Goal: Transaction & Acquisition: Obtain resource

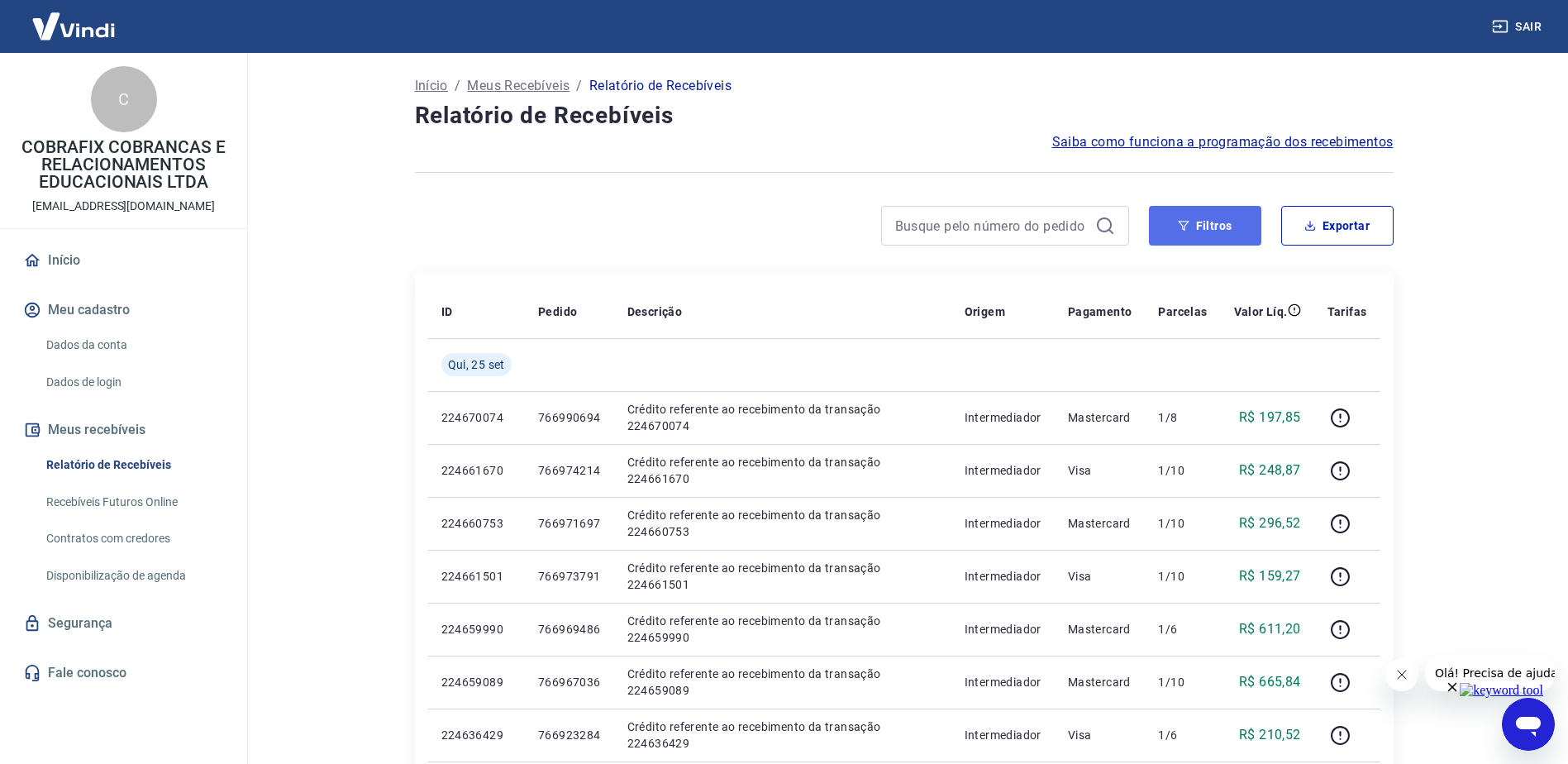
drag, startPoint x: 1223, startPoint y: 217, endPoint x: 1208, endPoint y: 222, distance: 15.8
click at [1223, 217] on button "Filtros" at bounding box center [1205, 226] width 112 height 40
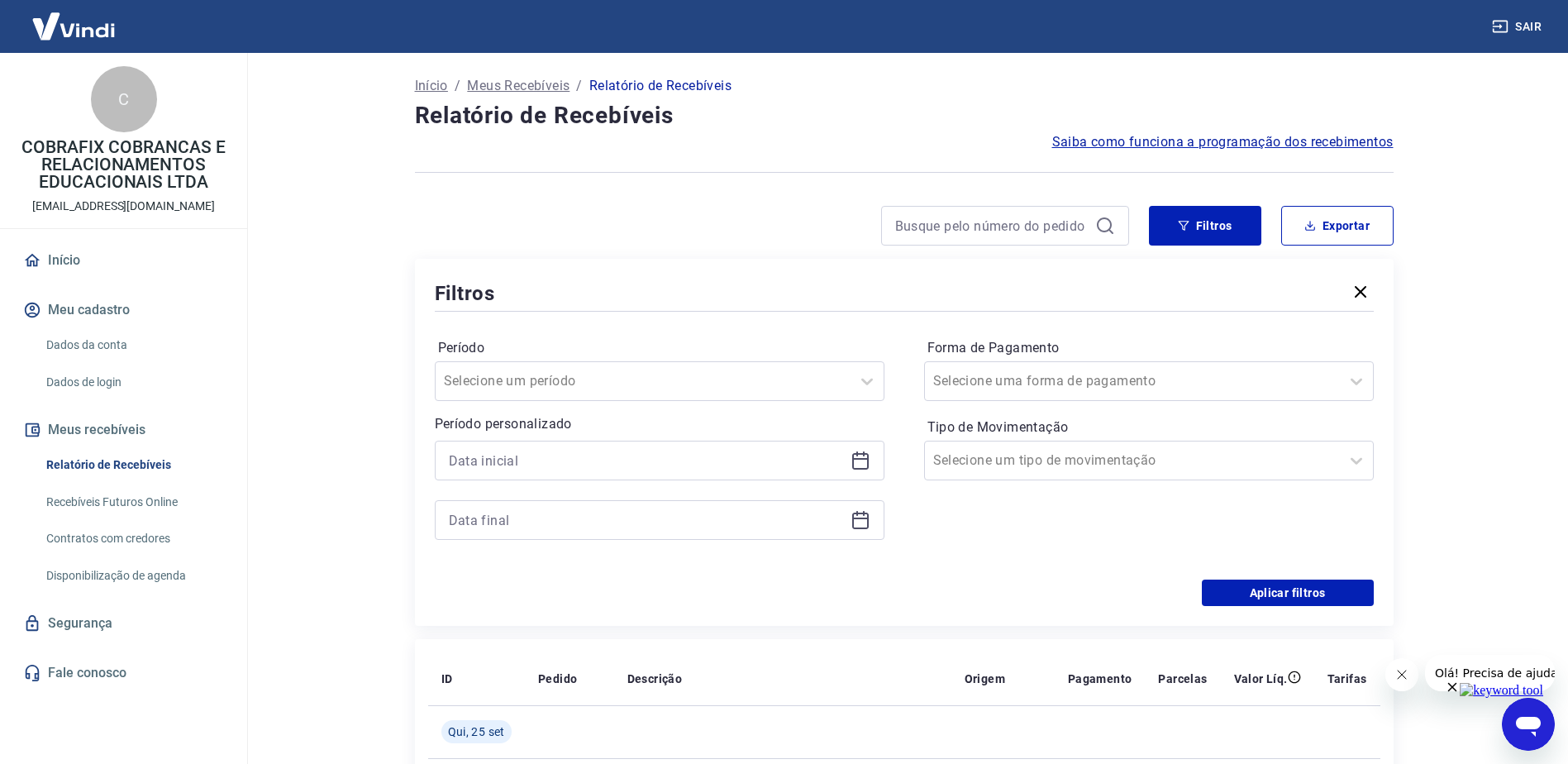
click at [866, 459] on icon at bounding box center [860, 459] width 16 height 2
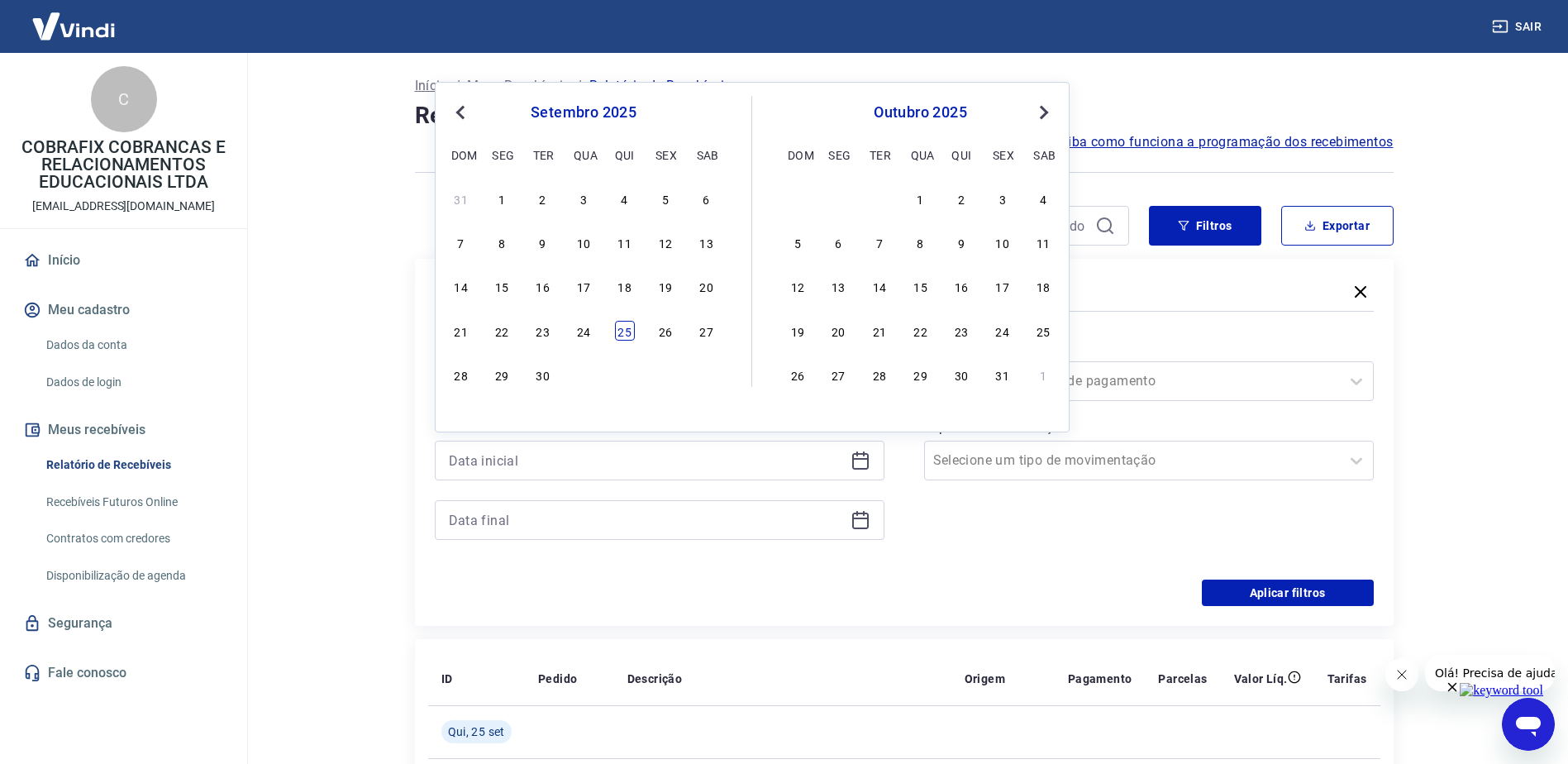
click at [616, 327] on div "25" at bounding box center [625, 331] width 20 height 20
type input "[DATE]"
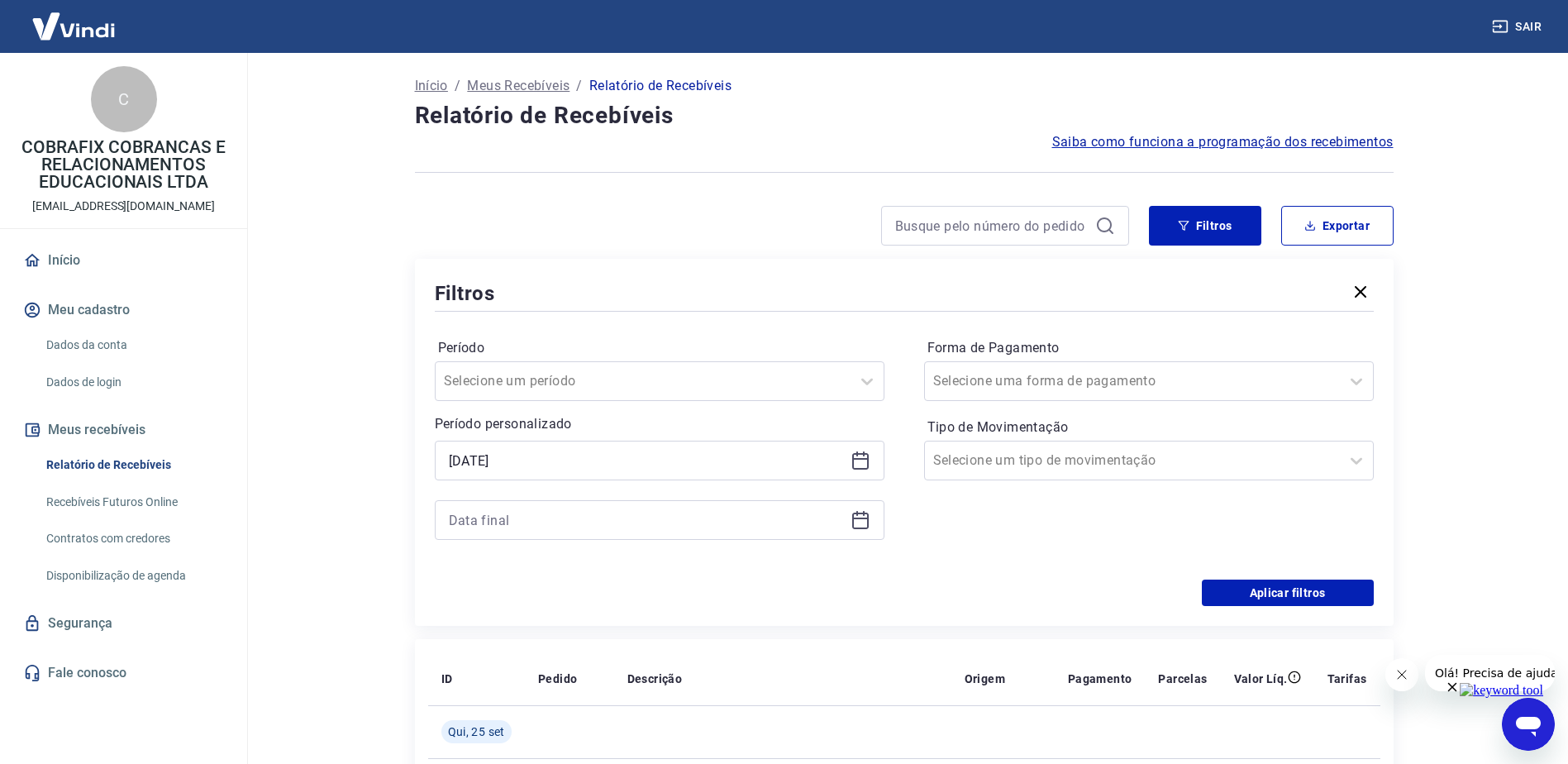
click at [856, 518] on icon at bounding box center [860, 518] width 16 height 2
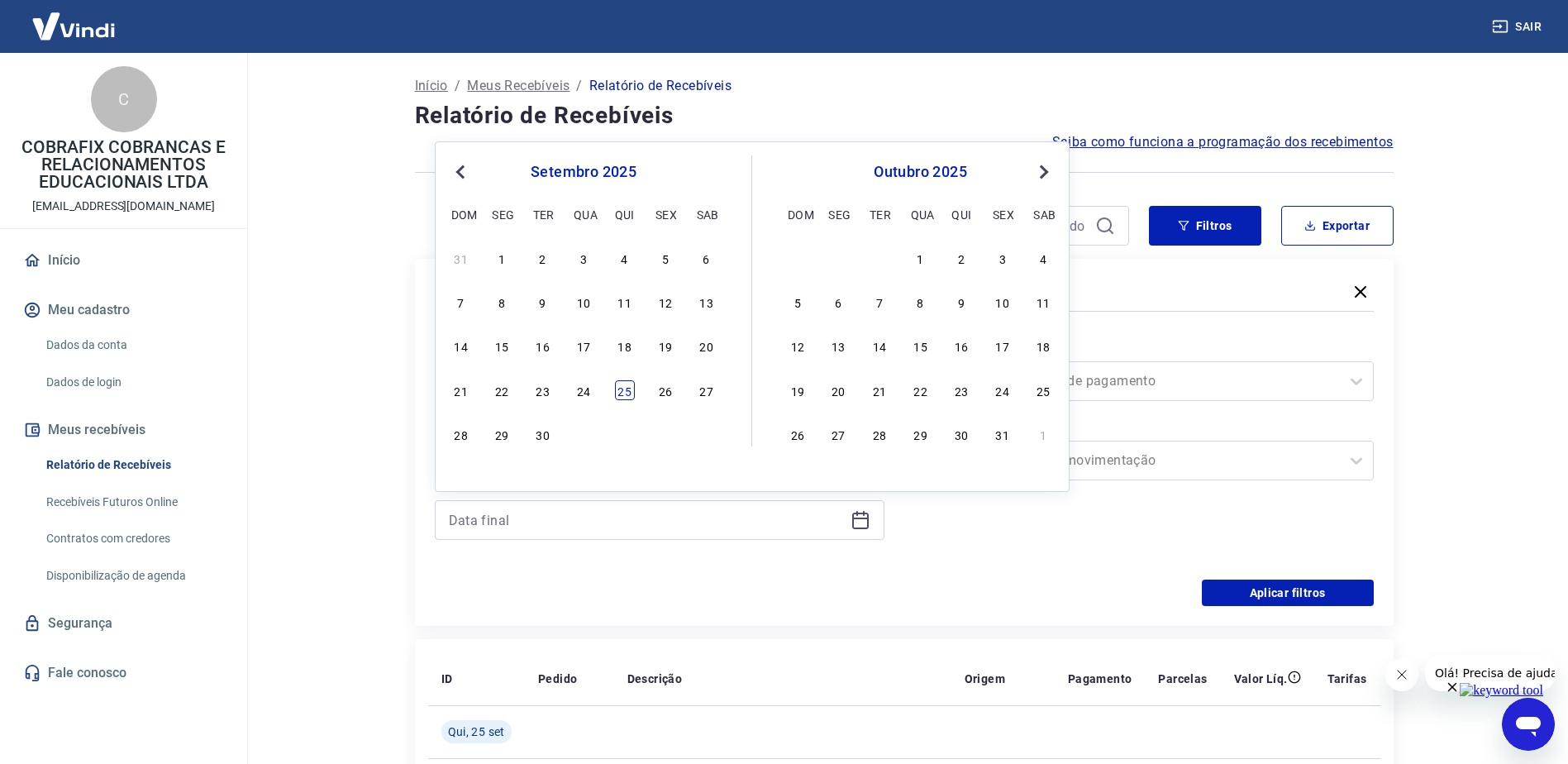
click at [630, 392] on div "25" at bounding box center [625, 389] width 20 height 20
type input "[DATE]"
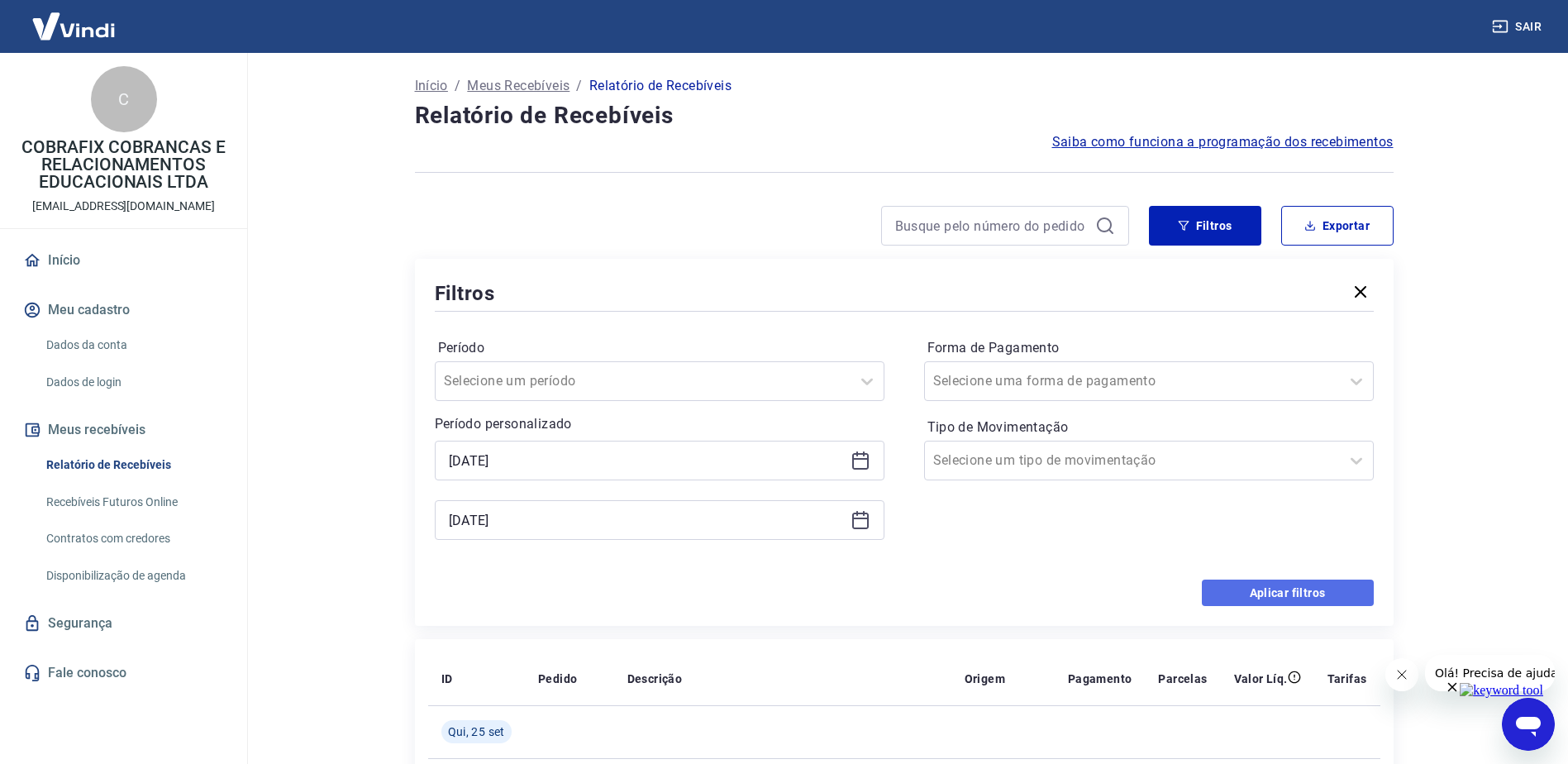
click at [1268, 588] on button "Aplicar filtros" at bounding box center [1288, 593] width 172 height 27
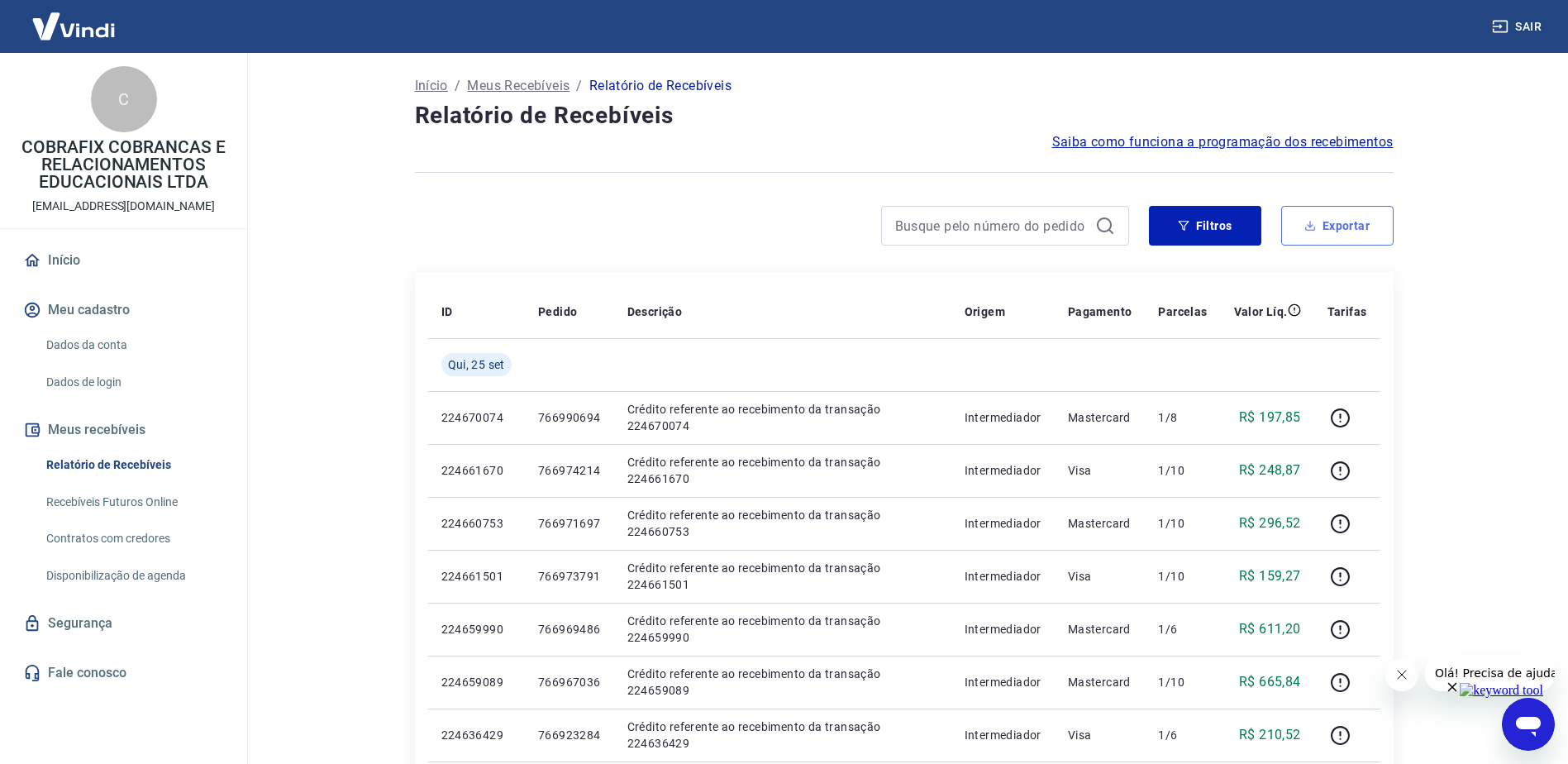
click at [1331, 217] on button "Exportar" at bounding box center [1338, 226] width 112 height 40
type input "[DATE]"
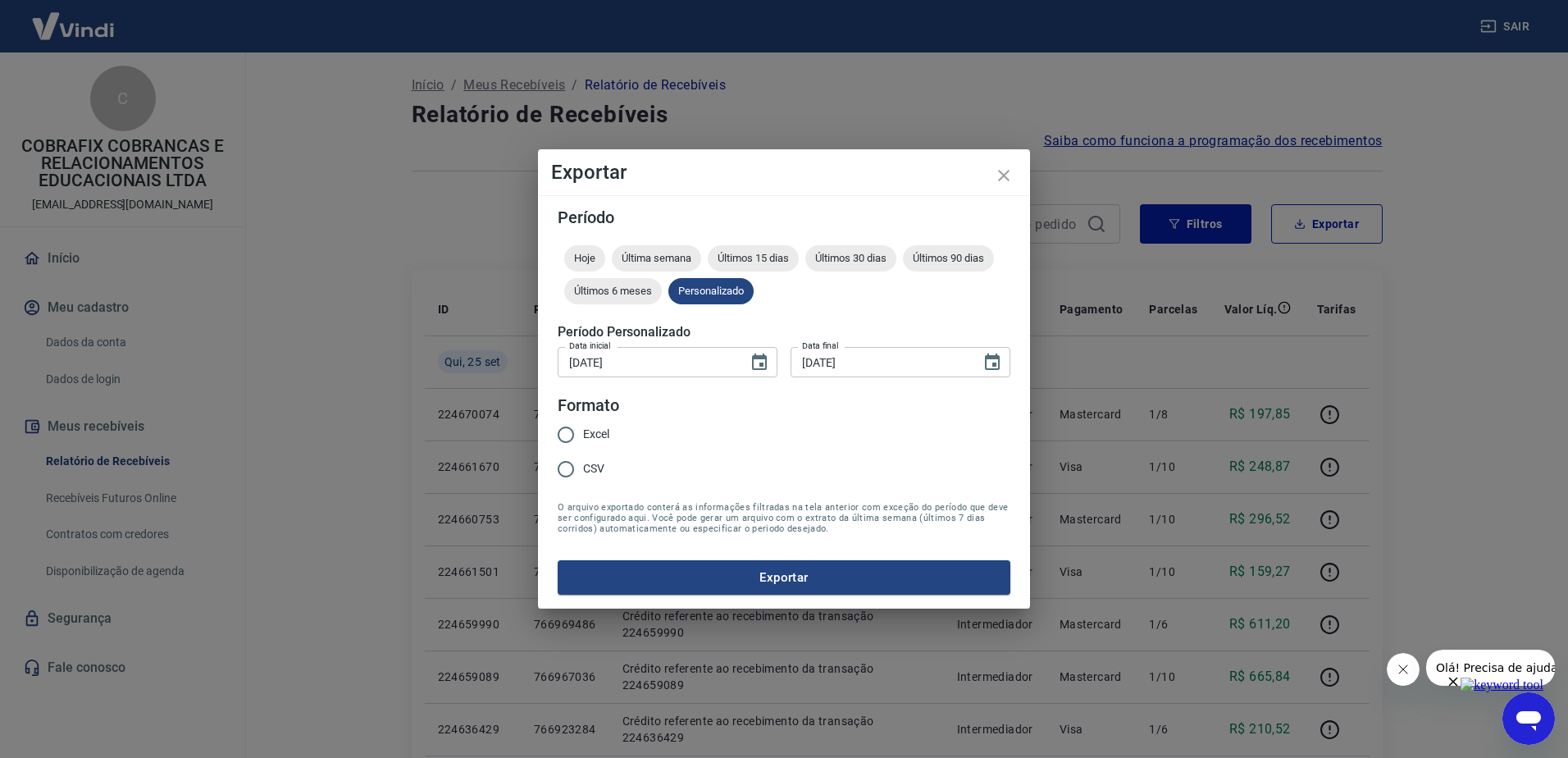
click at [597, 432] on span "Excel" at bounding box center [596, 434] width 27 height 17
click at [583, 432] on input "Excel" at bounding box center [566, 434] width 34 height 34
radio input "true"
click at [867, 584] on button "Exportar" at bounding box center [784, 577] width 453 height 34
